Goal: Find specific page/section: Find specific page/section

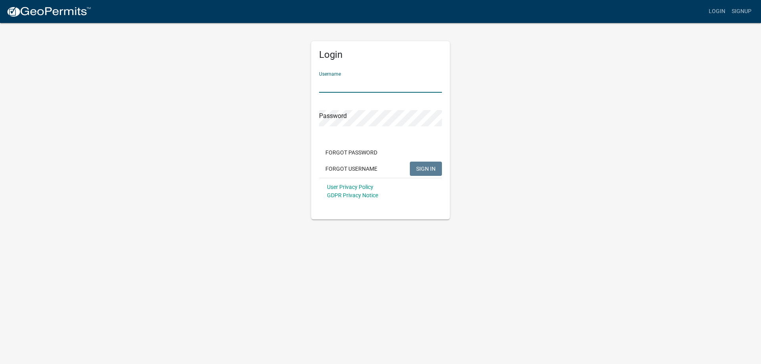
click at [328, 82] on input "Username" at bounding box center [380, 84] width 123 height 16
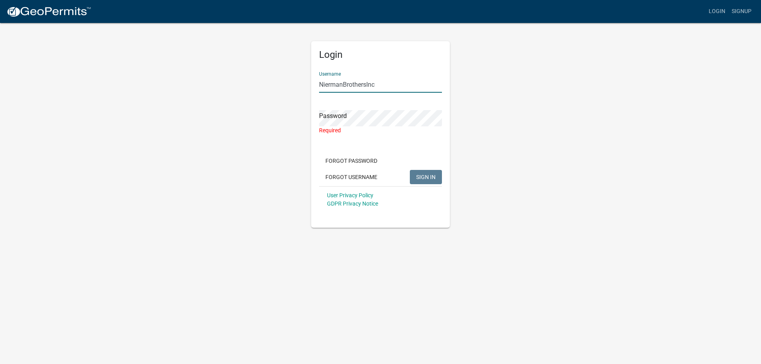
drag, startPoint x: 342, startPoint y: 86, endPoint x: 355, endPoint y: 86, distance: 12.7
click at [343, 86] on input "NiermanBrothersInc" at bounding box center [380, 84] width 123 height 16
click at [369, 87] on input "[PERSON_NAME] BrothersInc" at bounding box center [380, 84] width 123 height 16
type input "[PERSON_NAME] Brothers Inc"
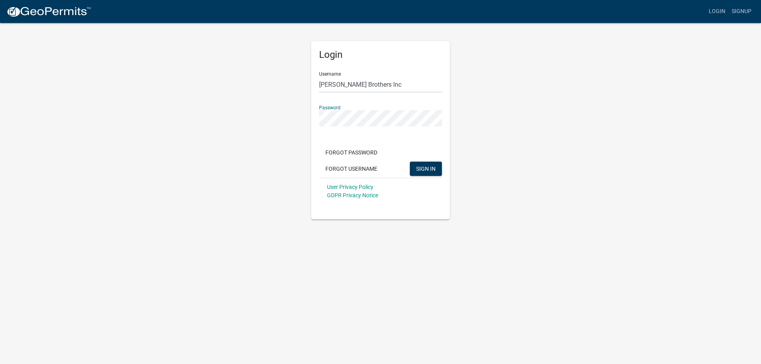
click at [410, 162] on button "SIGN IN" at bounding box center [426, 169] width 32 height 14
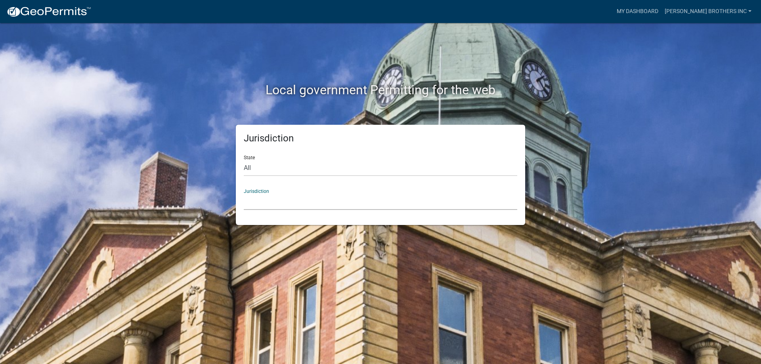
click at [273, 207] on select "[GEOGRAPHIC_DATA], [US_STATE] [GEOGRAPHIC_DATA], [US_STATE][PERSON_NAME][GEOGRA…" at bounding box center [380, 202] width 273 height 16
click at [344, 210] on div "Jurisdiction State All [US_STATE] [US_STATE] [US_STATE] [US_STATE] [US_STATE] […" at bounding box center [380, 175] width 289 height 100
drag, startPoint x: 271, startPoint y: 178, endPoint x: 252, endPoint y: 167, distance: 21.6
click at [269, 176] on form "State All [US_STATE] [US_STATE] [US_STATE] [US_STATE] [US_STATE] [US_STATE] [US…" at bounding box center [380, 179] width 273 height 61
click at [248, 166] on select "All [US_STATE] [US_STATE] [US_STATE] [US_STATE] [US_STATE] [US_STATE] [US_STATE…" at bounding box center [380, 168] width 273 height 16
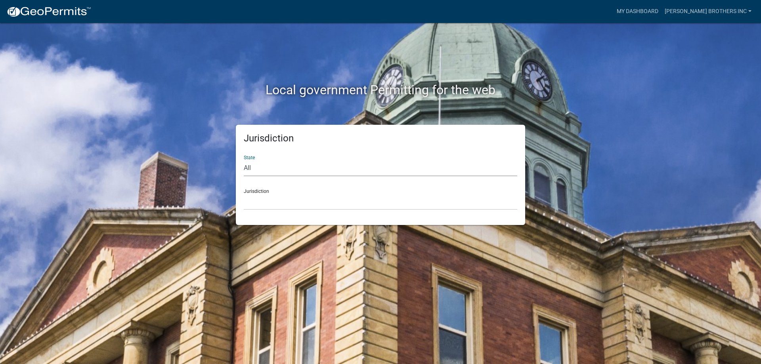
select select "[US_STATE]"
click at [244, 160] on select "All [US_STATE] [US_STATE] [US_STATE] [US_STATE] [US_STATE] [US_STATE] [US_STATE…" at bounding box center [380, 168] width 273 height 16
